Goal: Task Accomplishment & Management: Complete application form

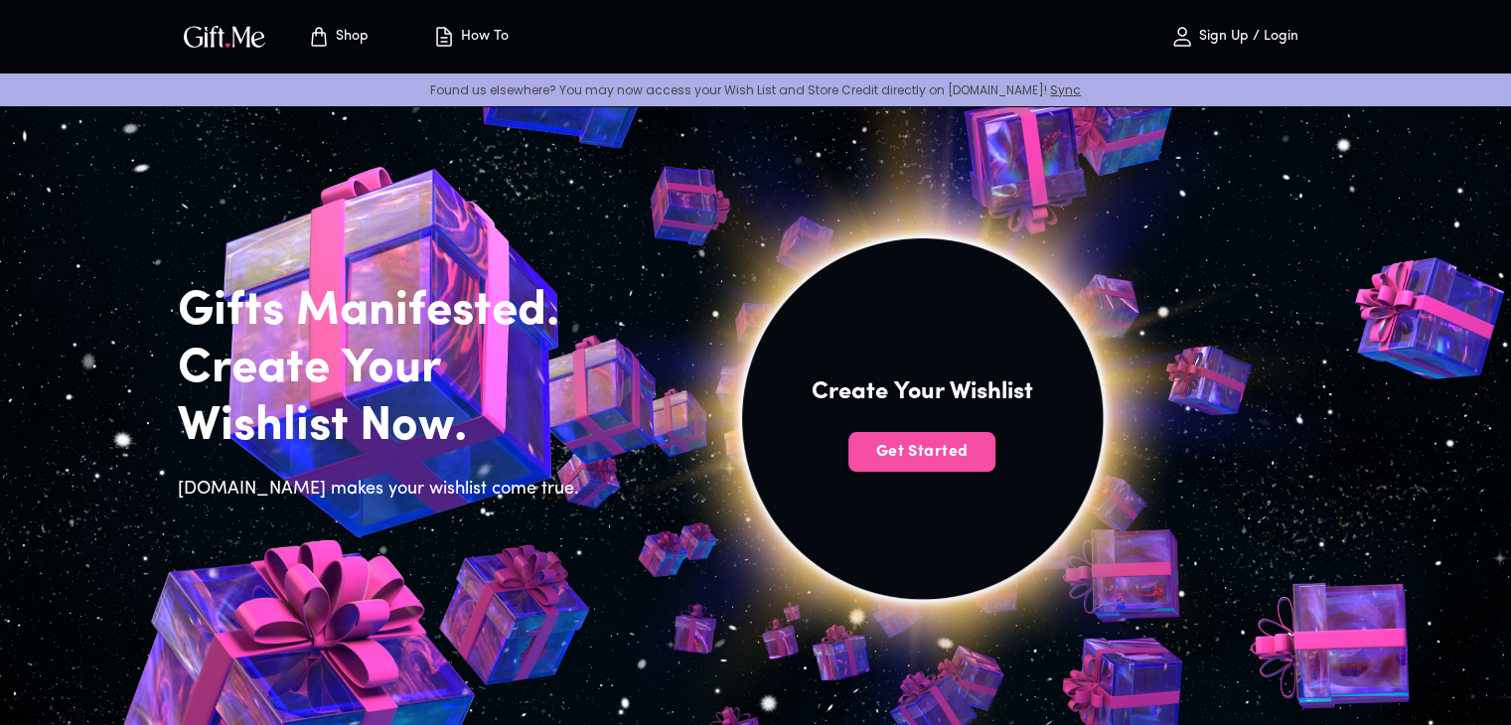
click at [945, 462] on span "Get Started" at bounding box center [921, 452] width 147 height 22
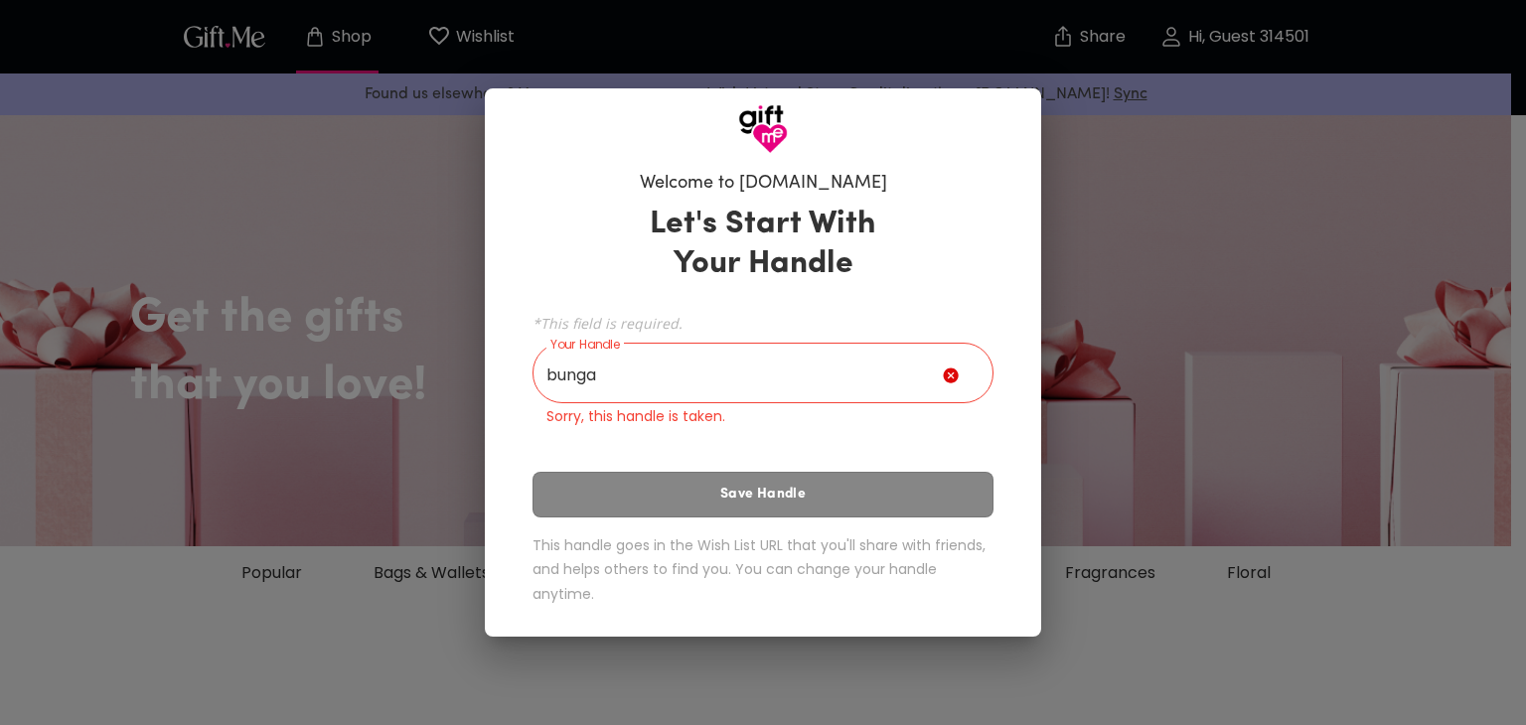
click at [949, 375] on icon at bounding box center [950, 375] width 15 height 15
click at [923, 383] on input "bunga" at bounding box center [738, 376] width 410 height 56
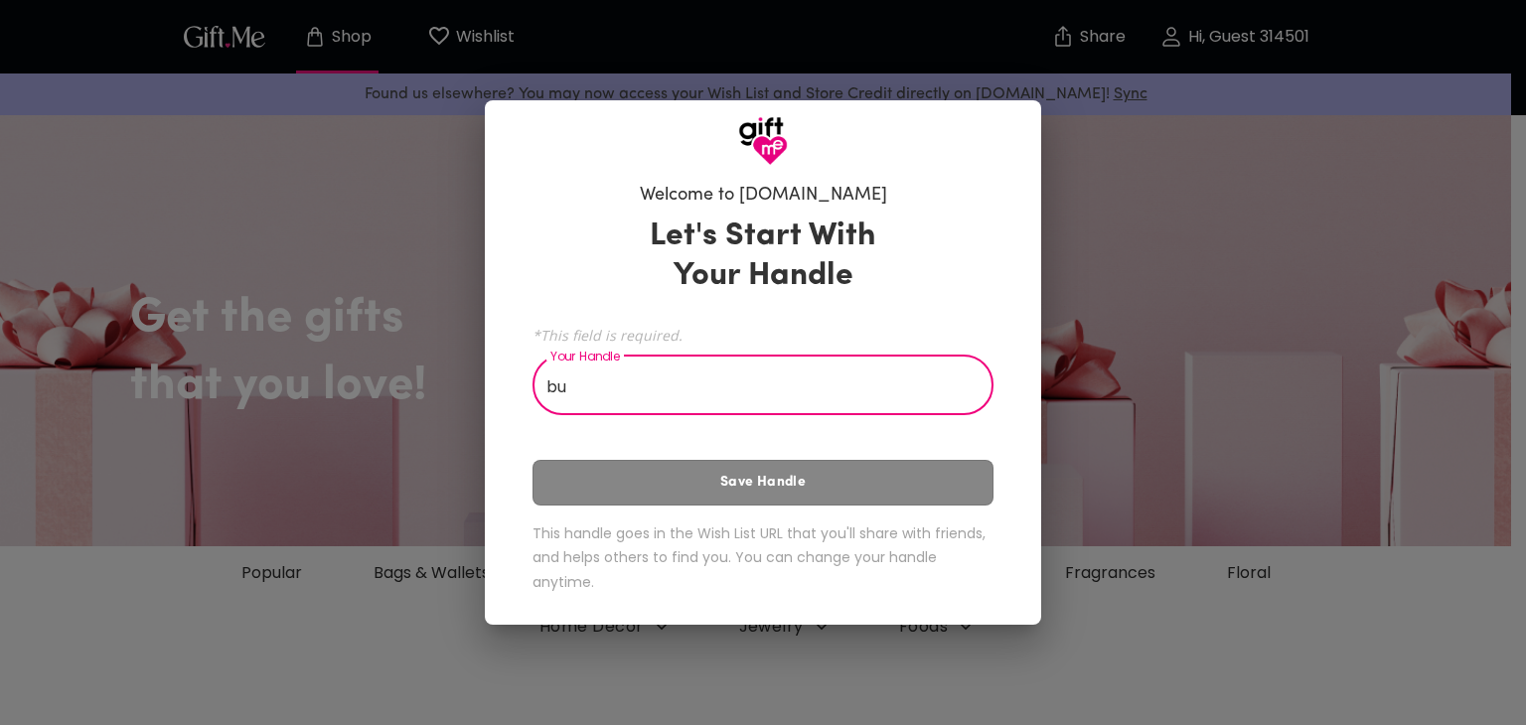
type input "b"
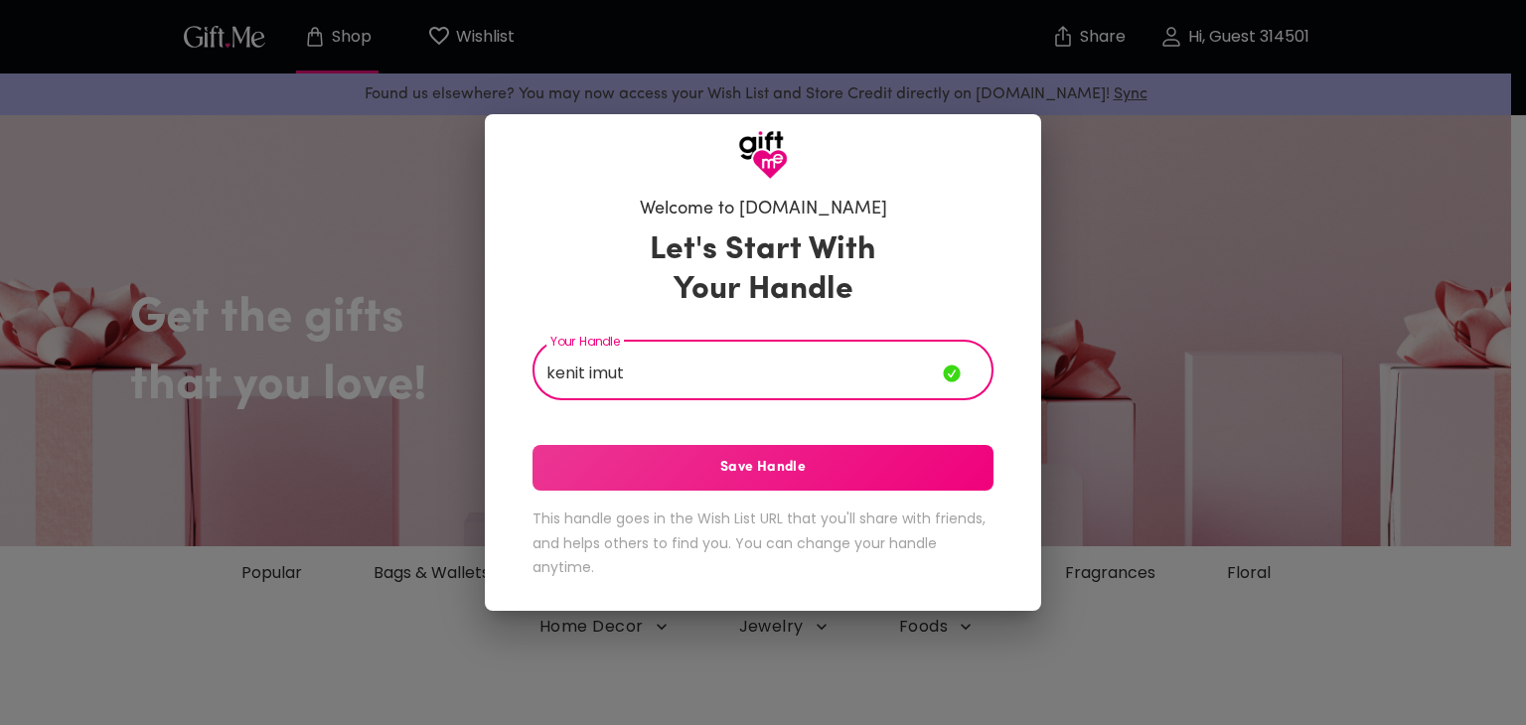
type input "kenit imut"
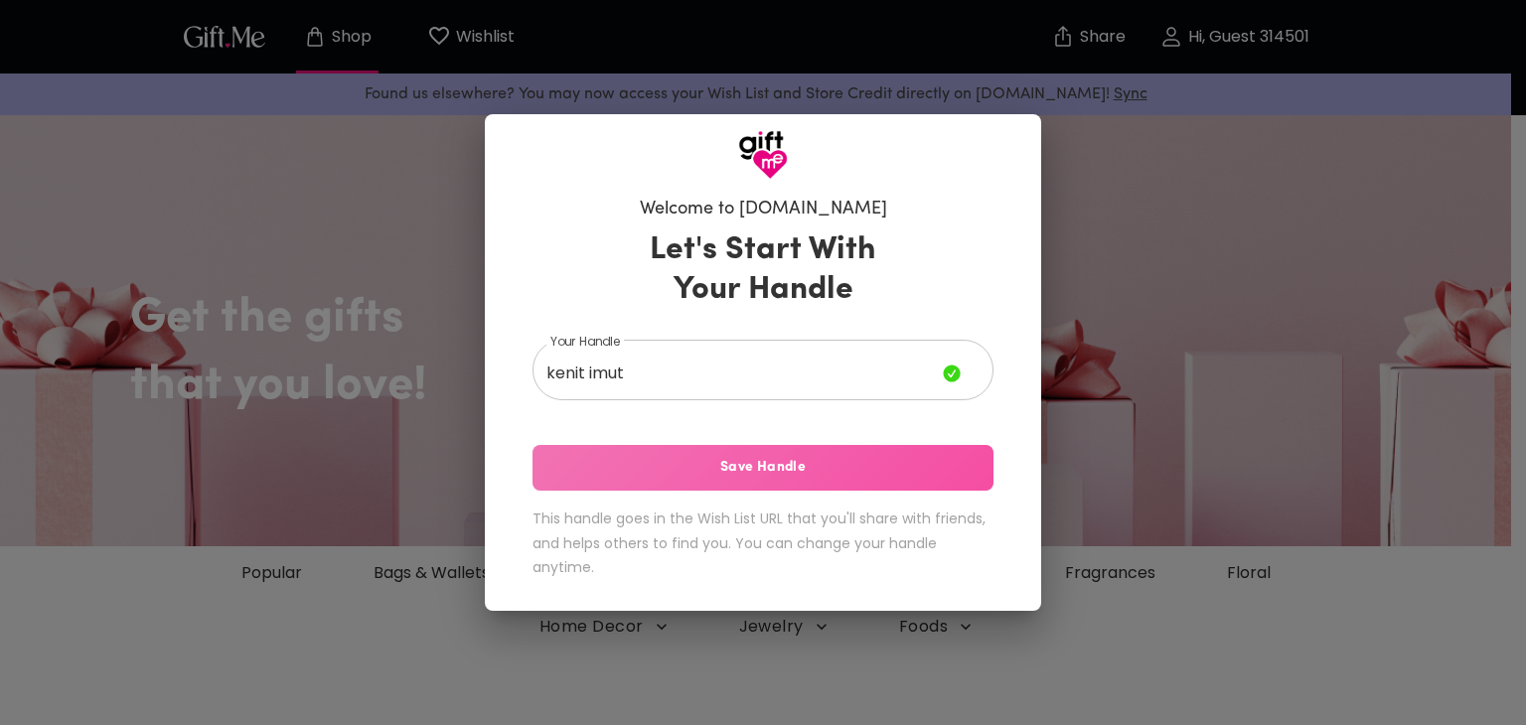
click at [762, 474] on span "Save Handle" at bounding box center [763, 468] width 461 height 22
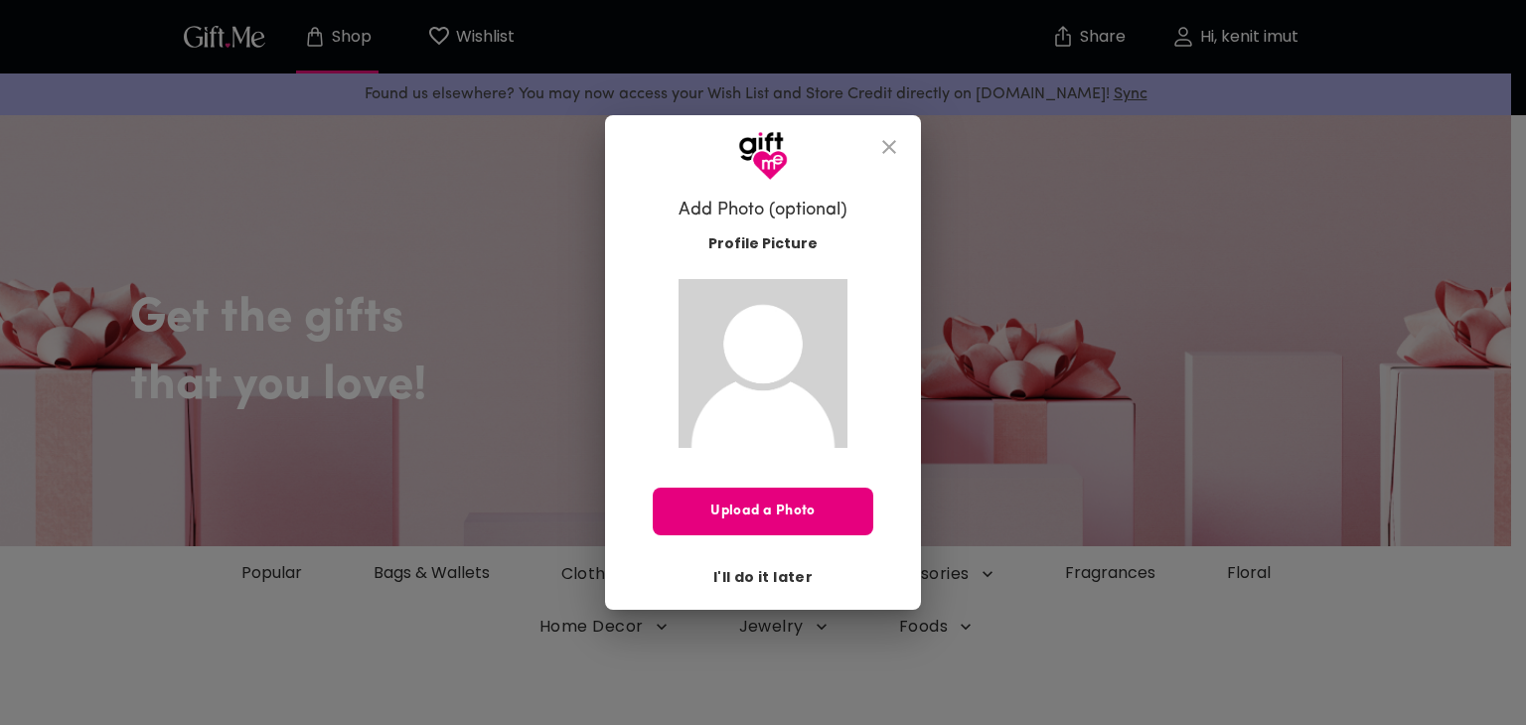
click at [761, 577] on span "I'll do it later" at bounding box center [762, 577] width 99 height 22
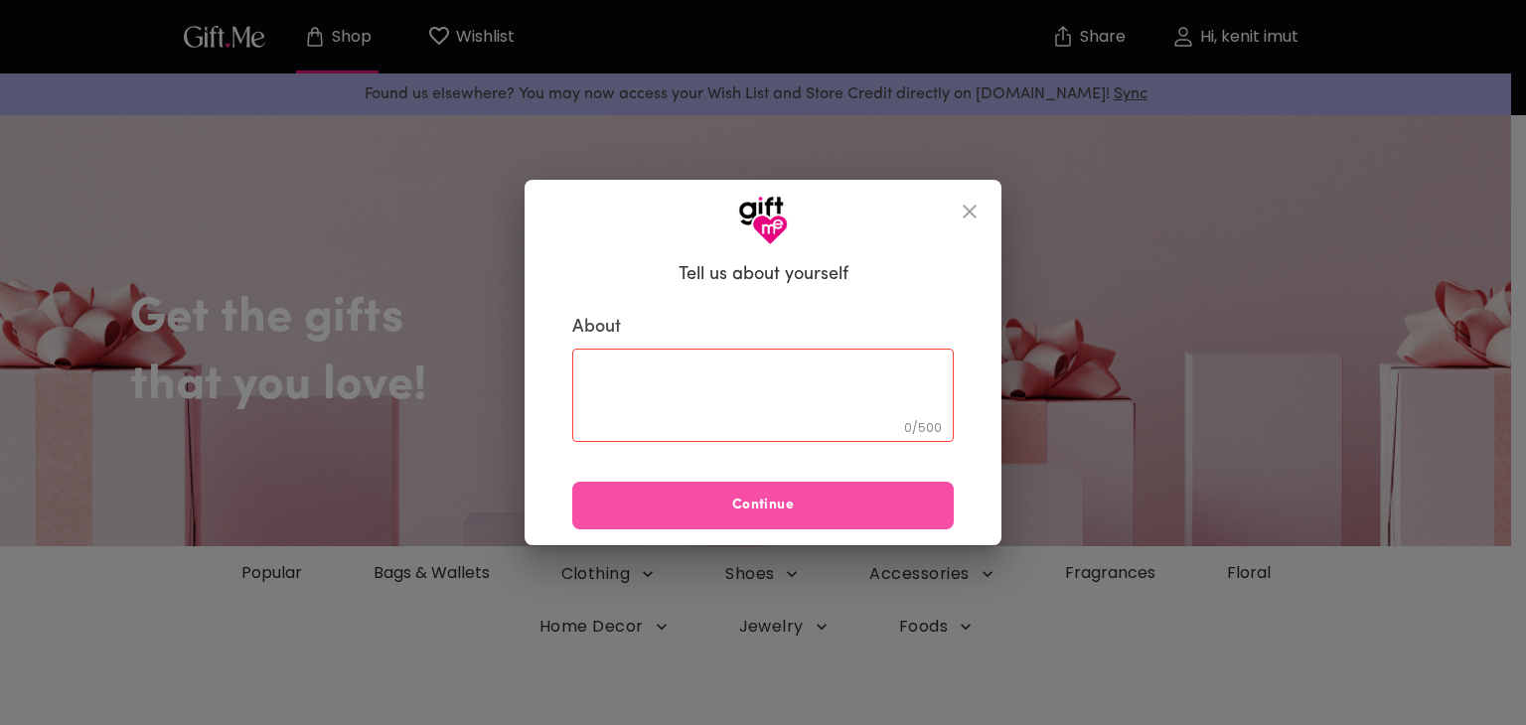
click at [802, 503] on span "Continue" at bounding box center [763, 506] width 382 height 22
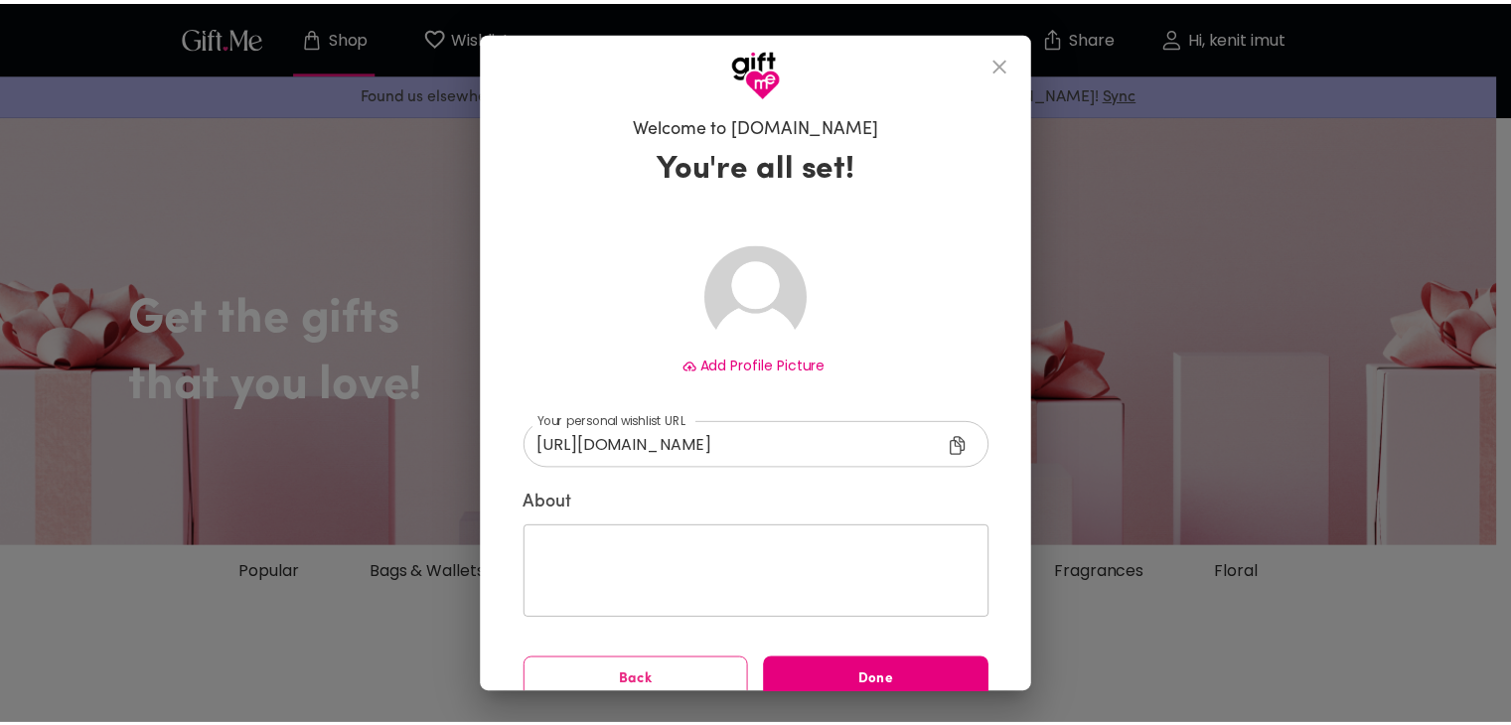
scroll to position [28, 0]
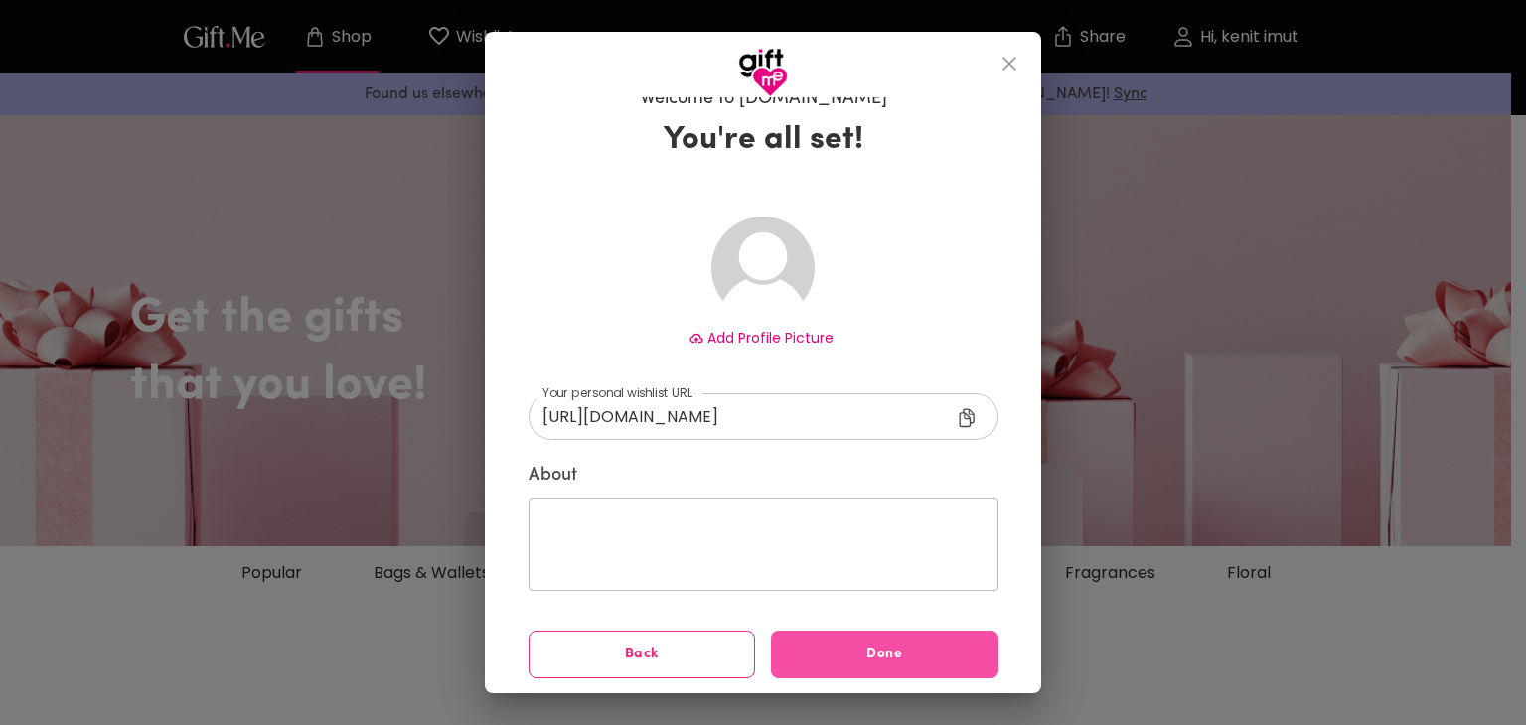
click at [797, 656] on span "Done" at bounding box center [885, 655] width 228 height 22
